Goal: Task Accomplishment & Management: Manage account settings

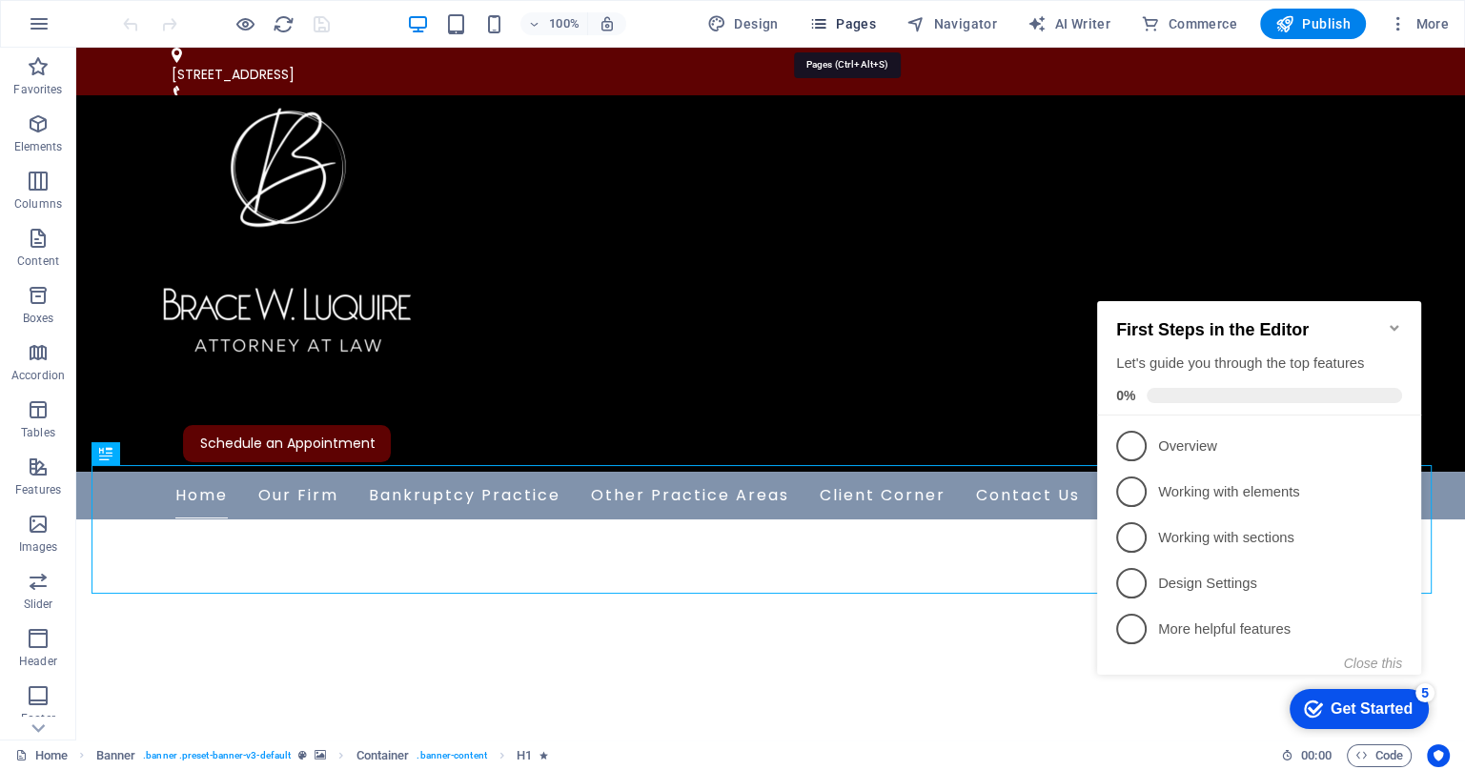
click at [0, 0] on span "Pages" at bounding box center [0, 0] width 0 height 0
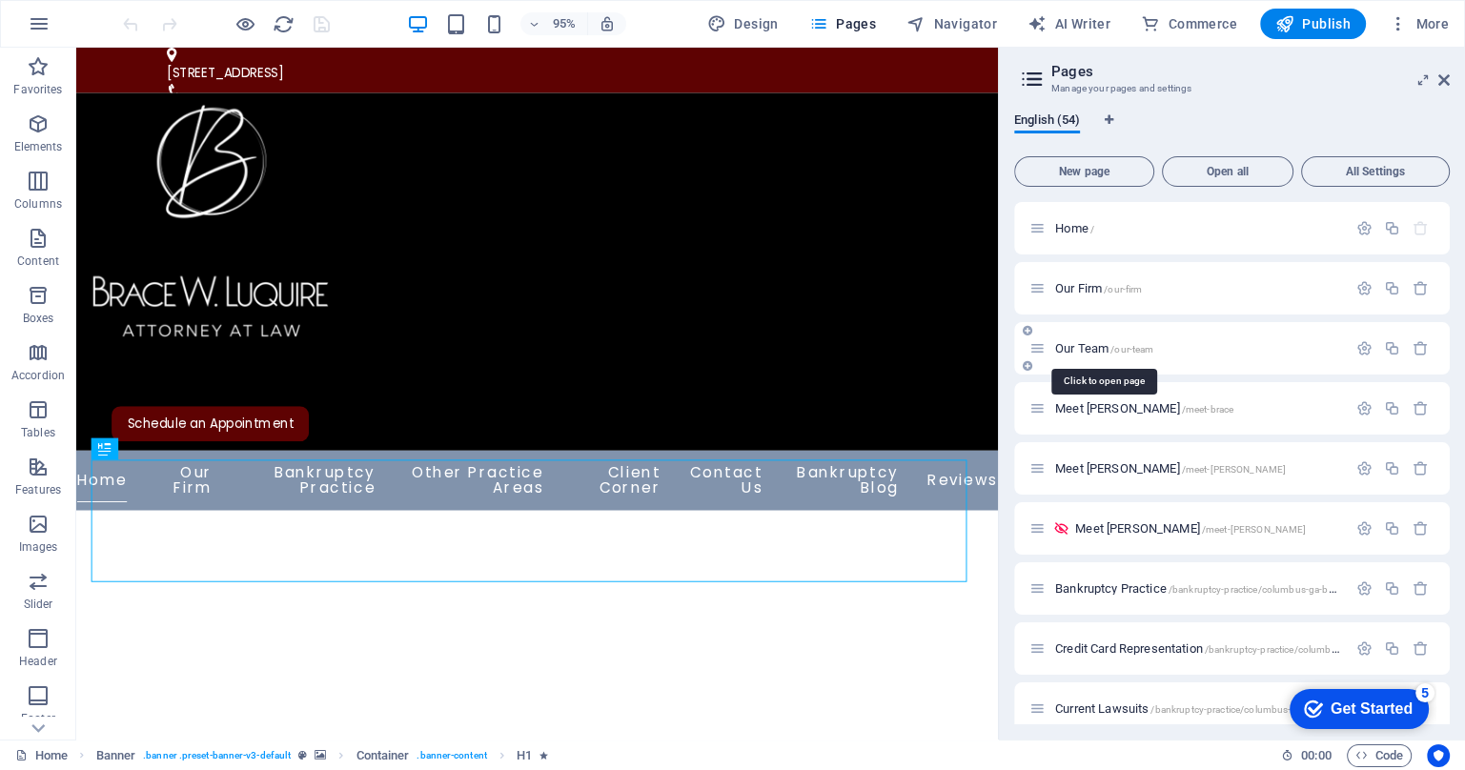
click at [1117, 350] on span "/our-team" at bounding box center [1131, 349] width 43 height 10
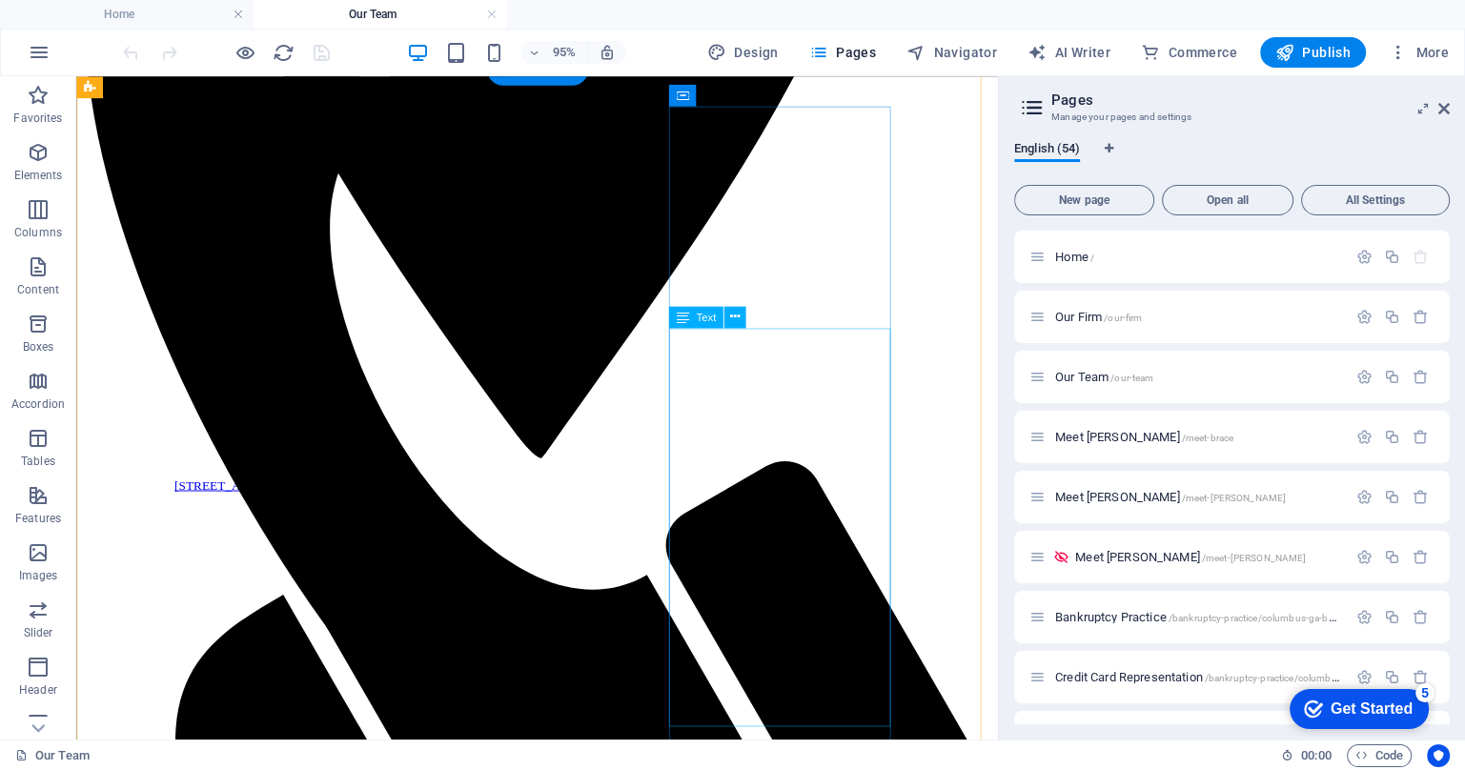
scroll to position [595, 0]
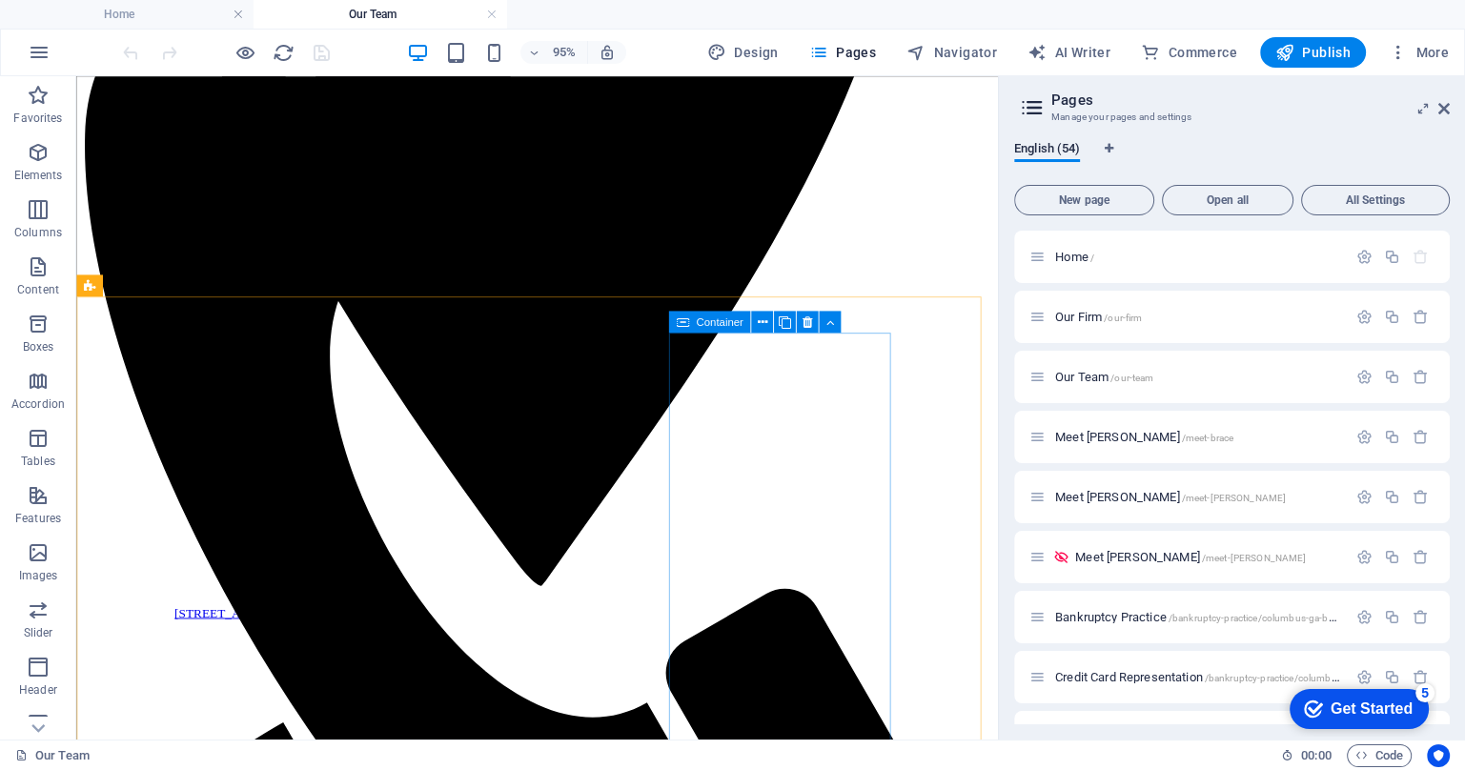
click at [706, 327] on span "Container" at bounding box center [719, 321] width 47 height 10
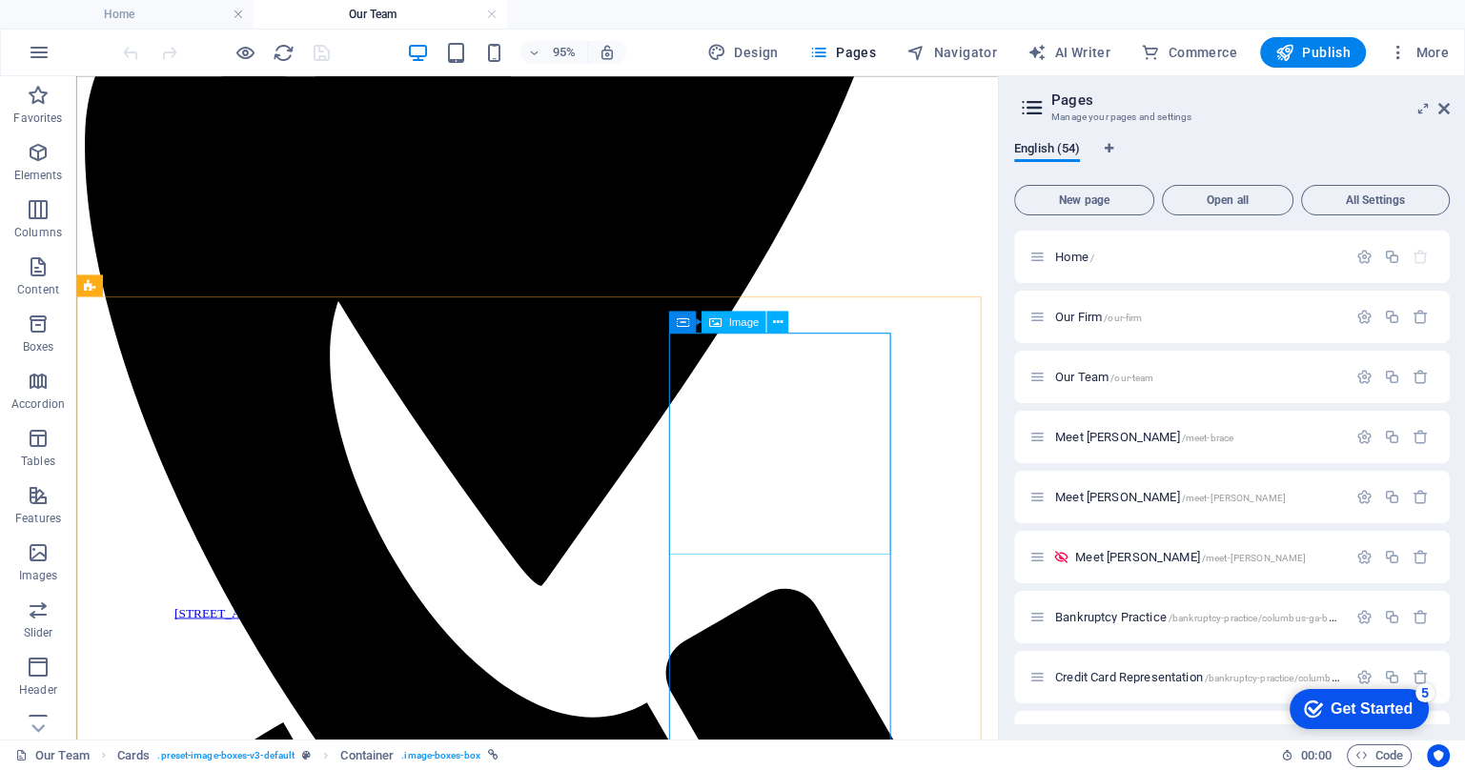
click at [751, 326] on span "Image" at bounding box center [743, 321] width 31 height 10
click at [731, 325] on span "Container" at bounding box center [719, 321] width 47 height 10
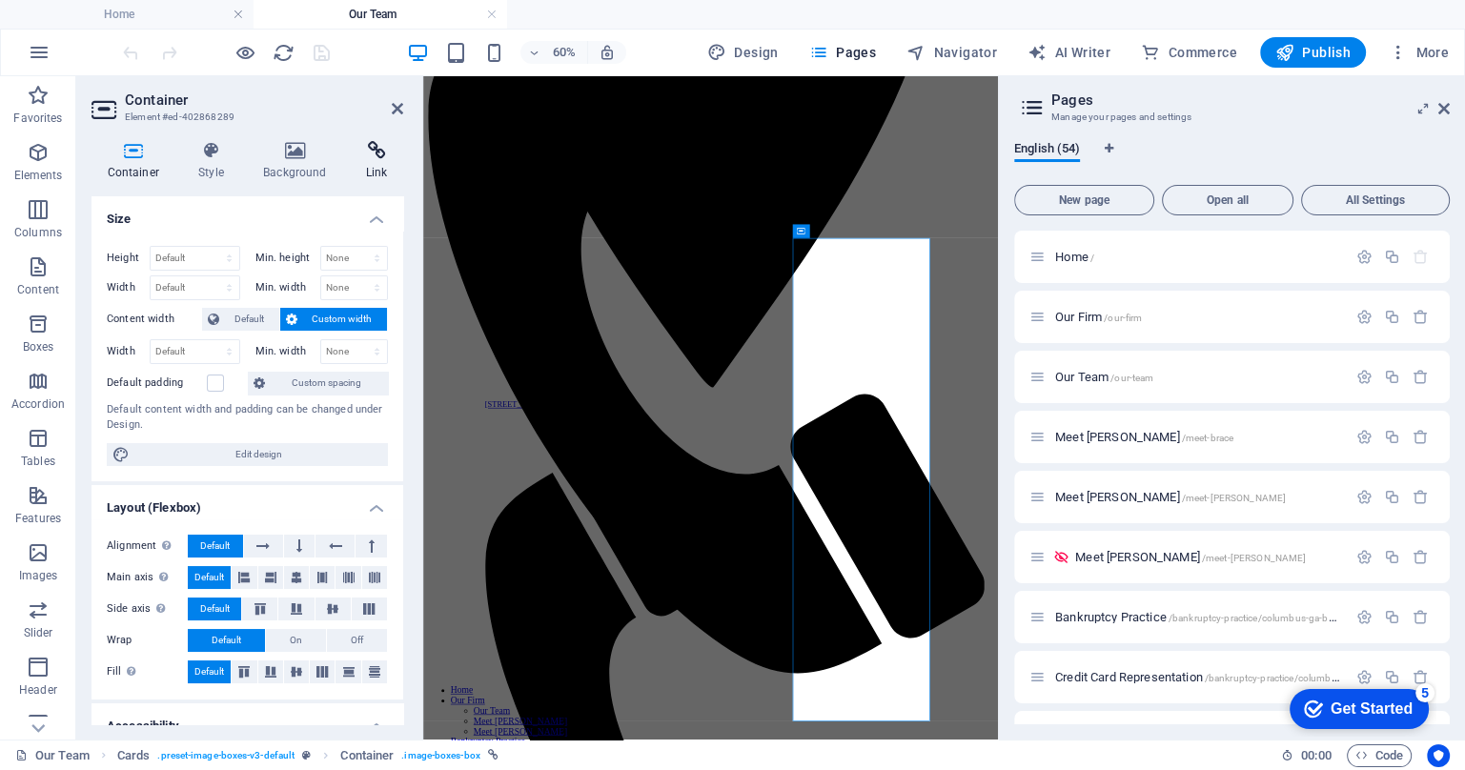
click at [377, 153] on icon at bounding box center [376, 150] width 53 height 19
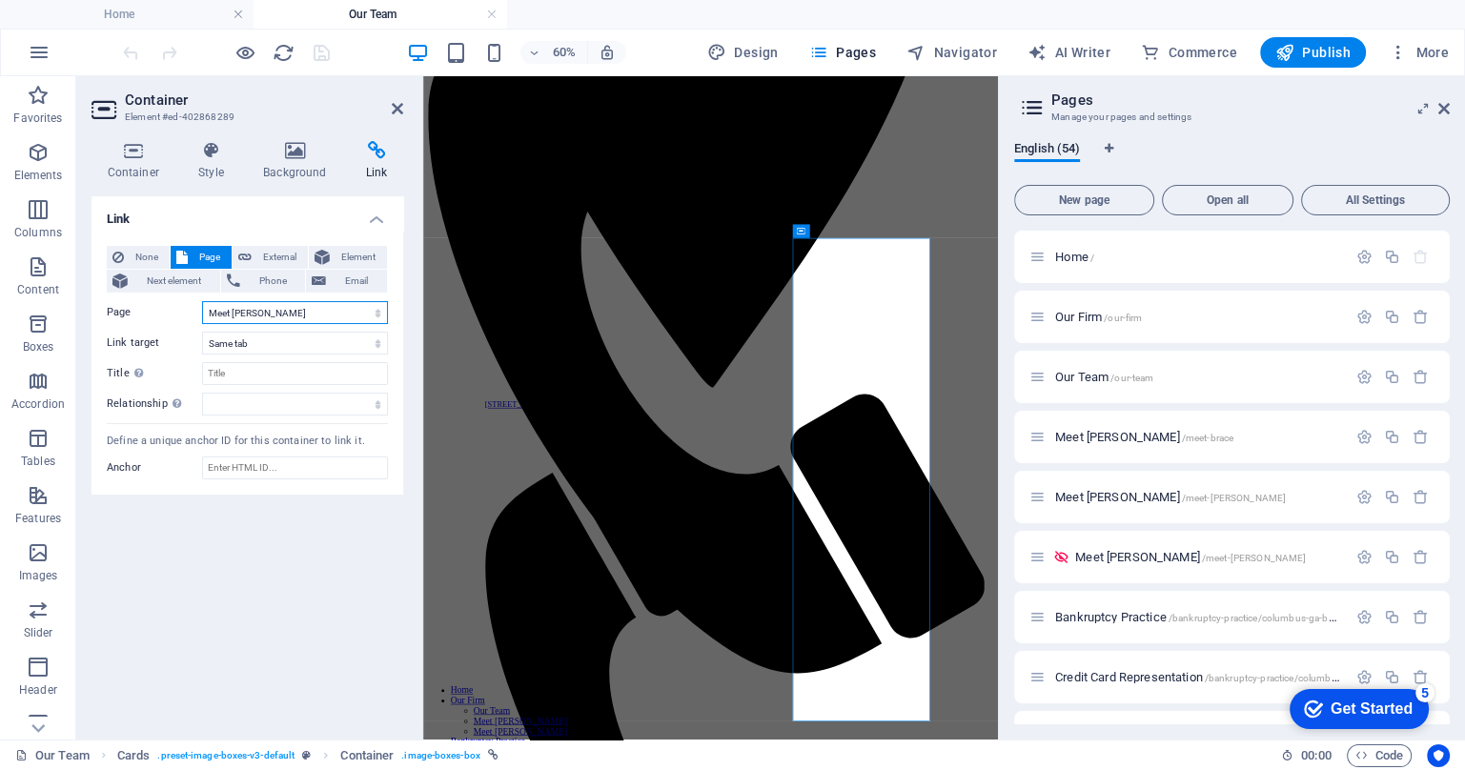
click at [379, 312] on select "Home Our Firm Our Team Meet [PERSON_NAME] Meet [PERSON_NAME] Meet [PERSON_NAME]…" at bounding box center [295, 312] width 186 height 23
click at [132, 256] on span "None" at bounding box center [147, 257] width 34 height 23
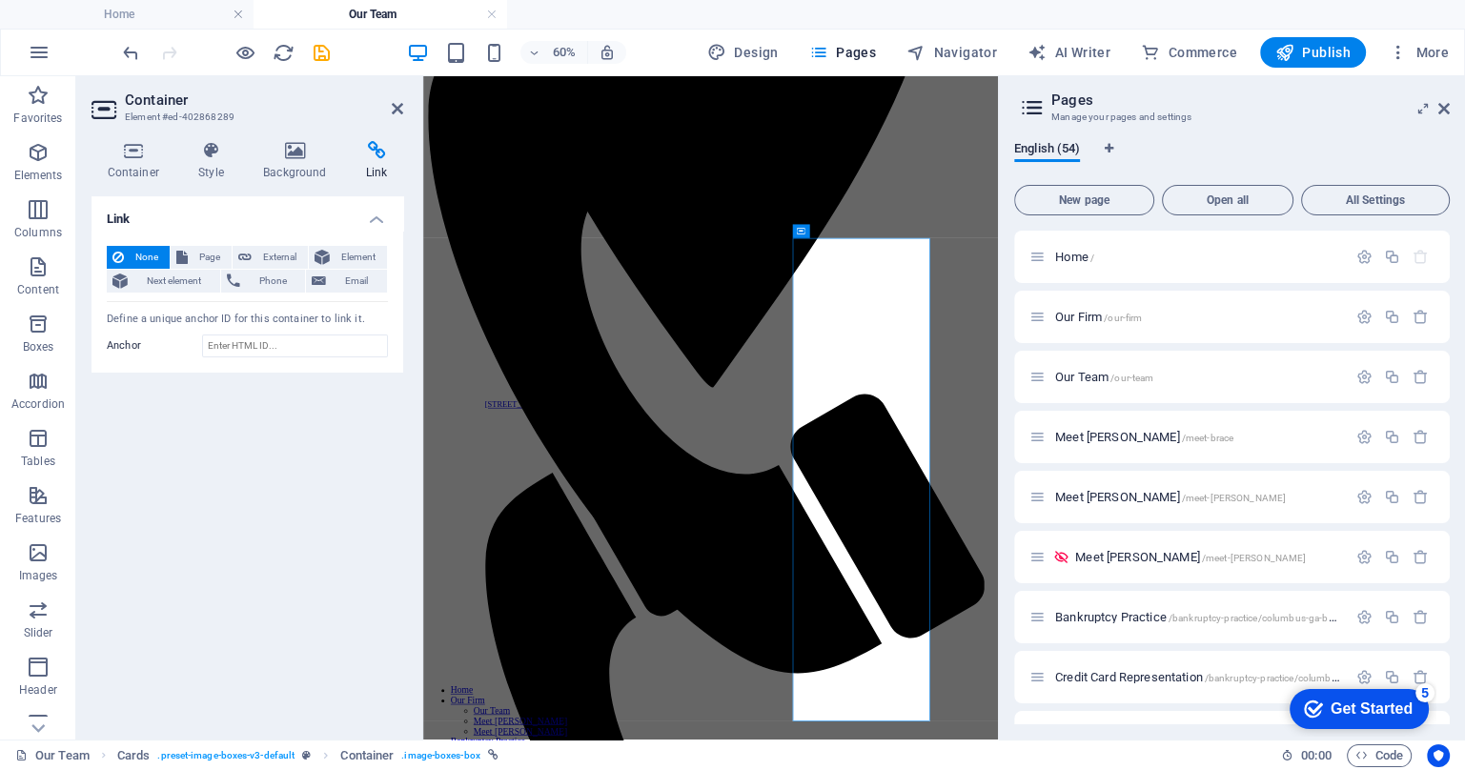
click at [389, 103] on h2 "Container" at bounding box center [264, 100] width 278 height 17
click at [395, 107] on icon at bounding box center [397, 108] width 11 height 15
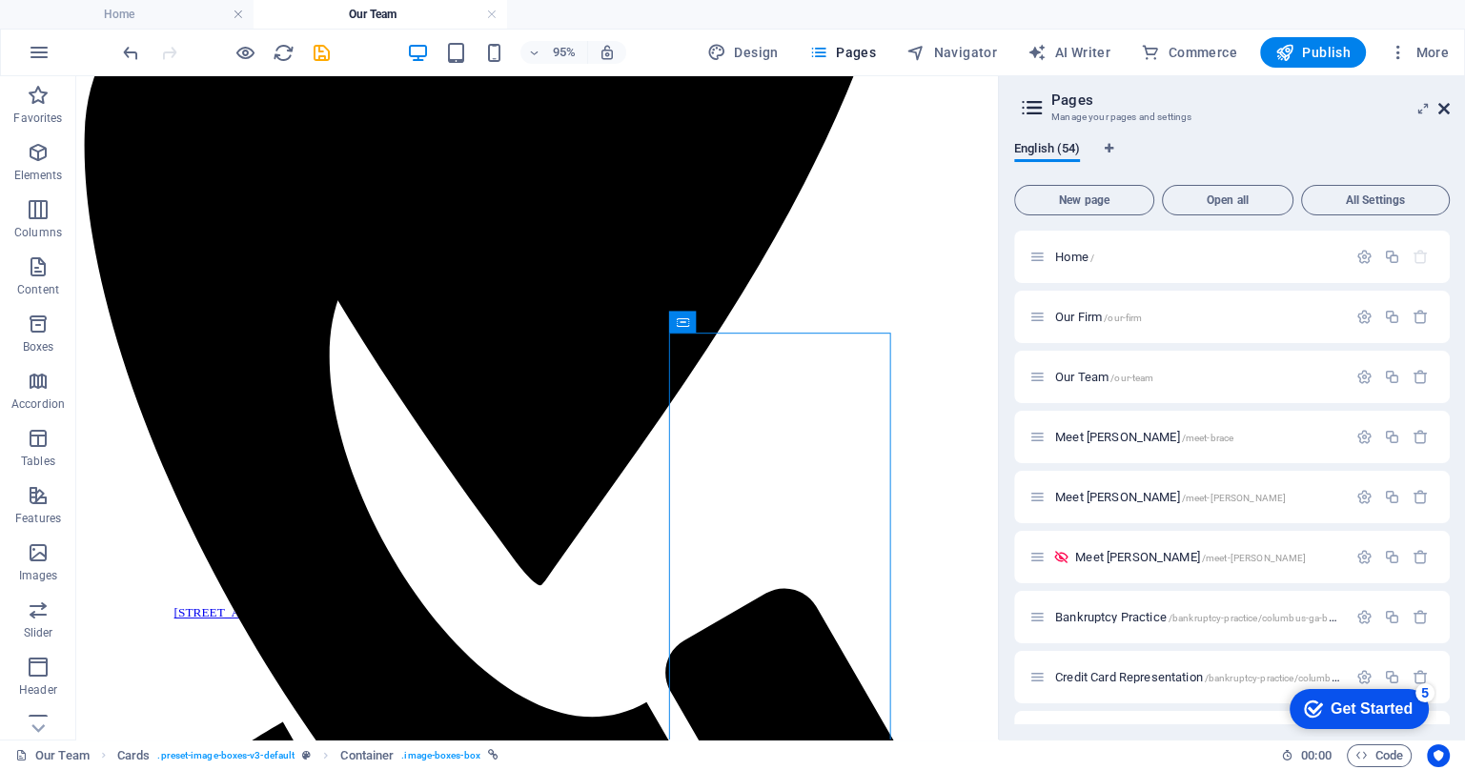
click at [1444, 112] on icon at bounding box center [1443, 108] width 11 height 15
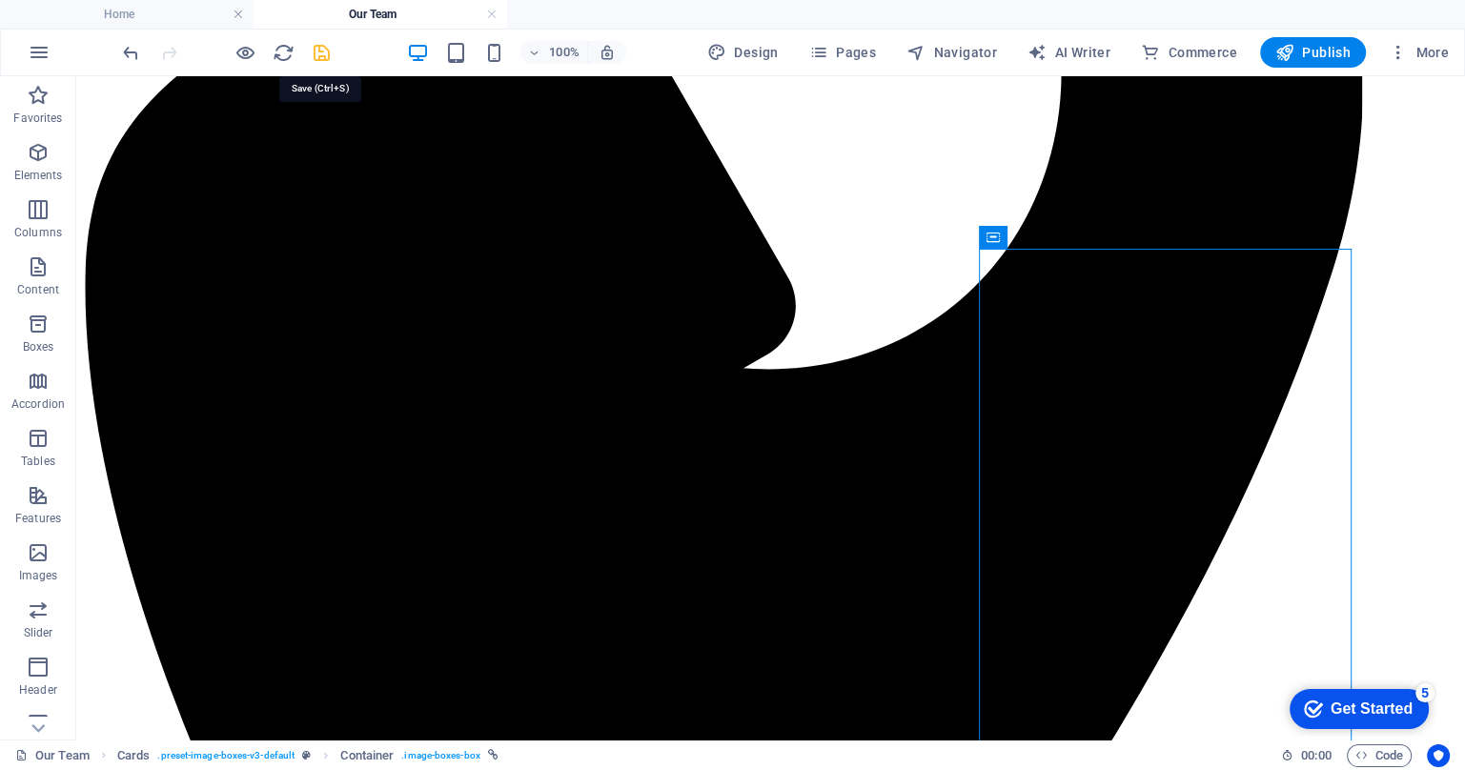
click at [320, 51] on icon "save" at bounding box center [322, 53] width 22 height 22
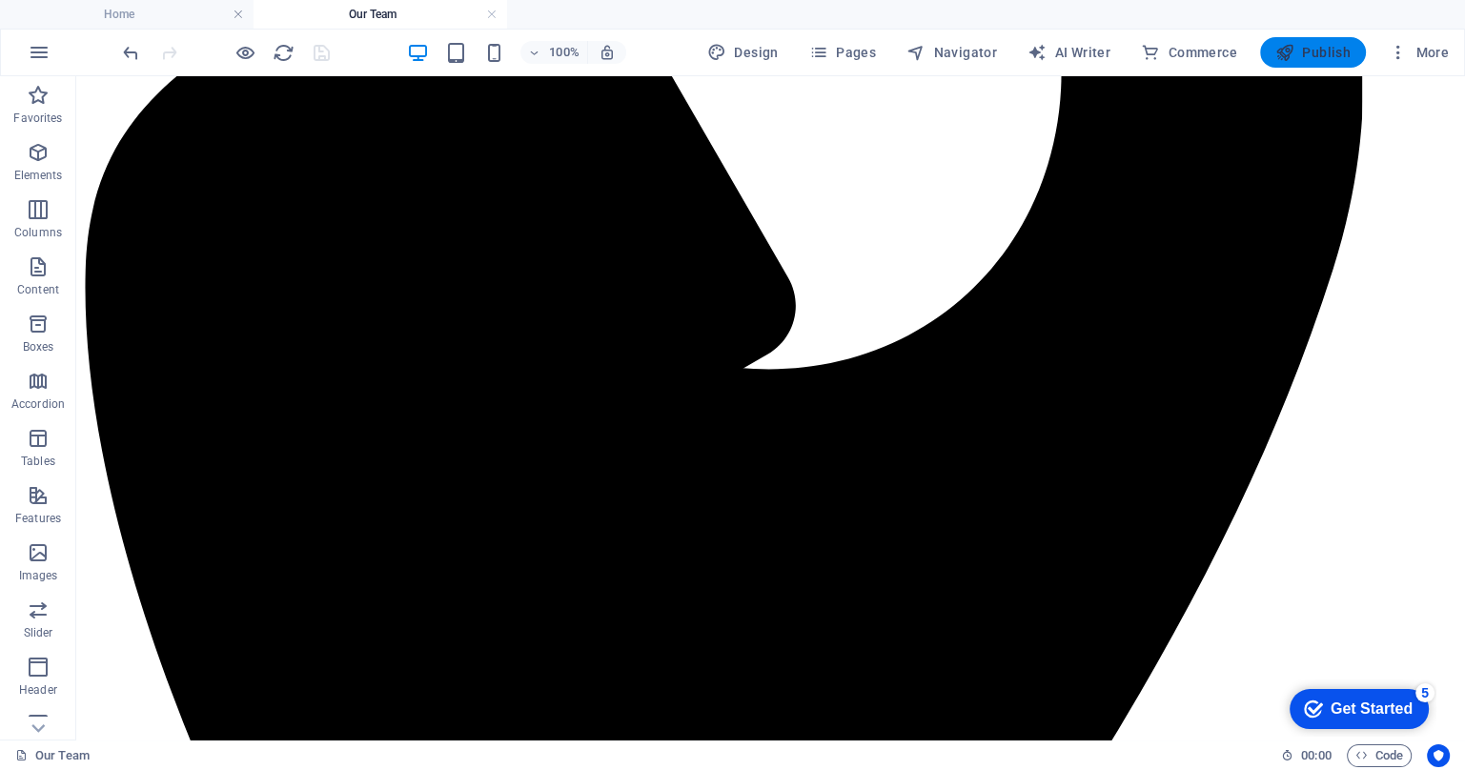
click at [1318, 59] on span "Publish" at bounding box center [1312, 52] width 75 height 19
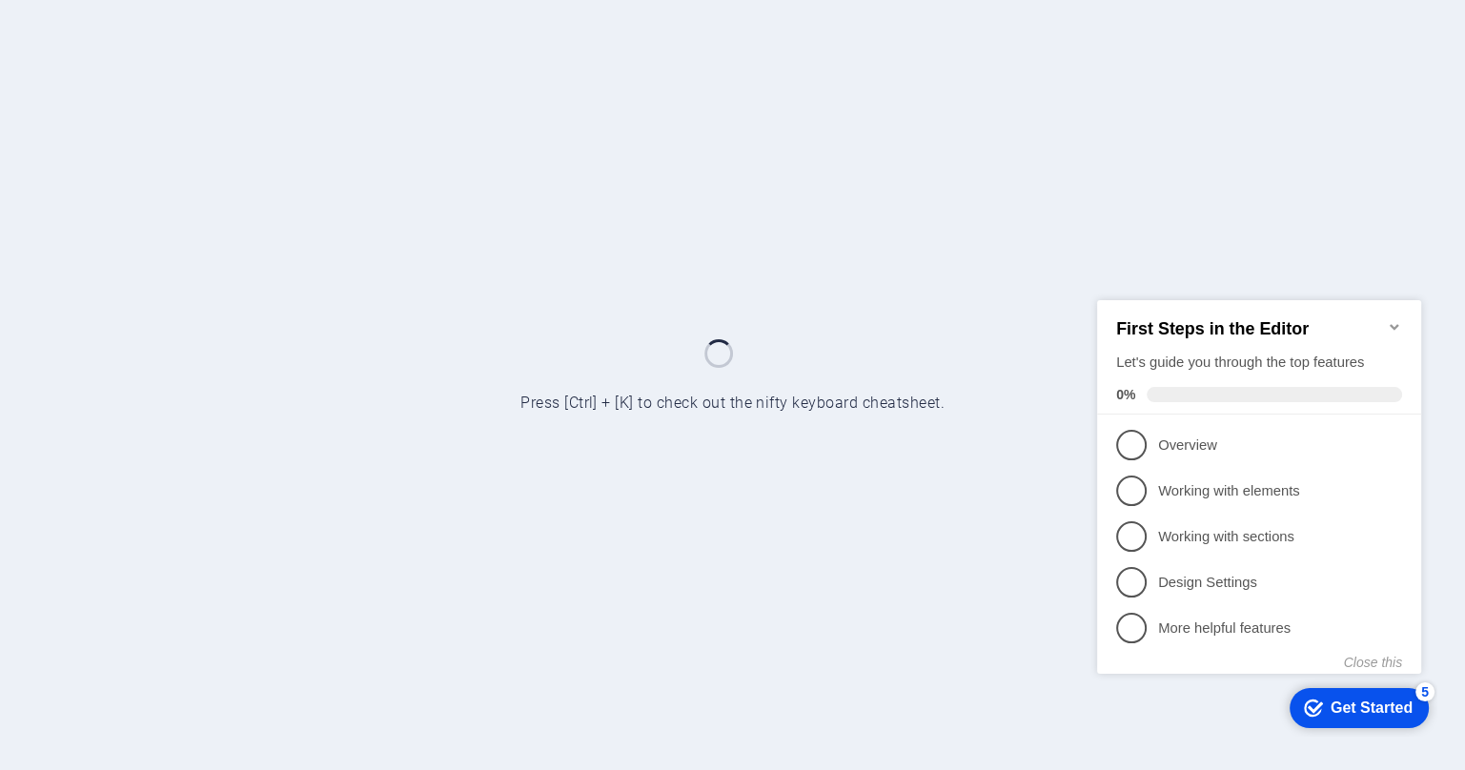
click at [1399, 318] on icon "Minimize checklist" at bounding box center [1394, 325] width 15 height 15
